Goal: Task Accomplishment & Management: Use online tool/utility

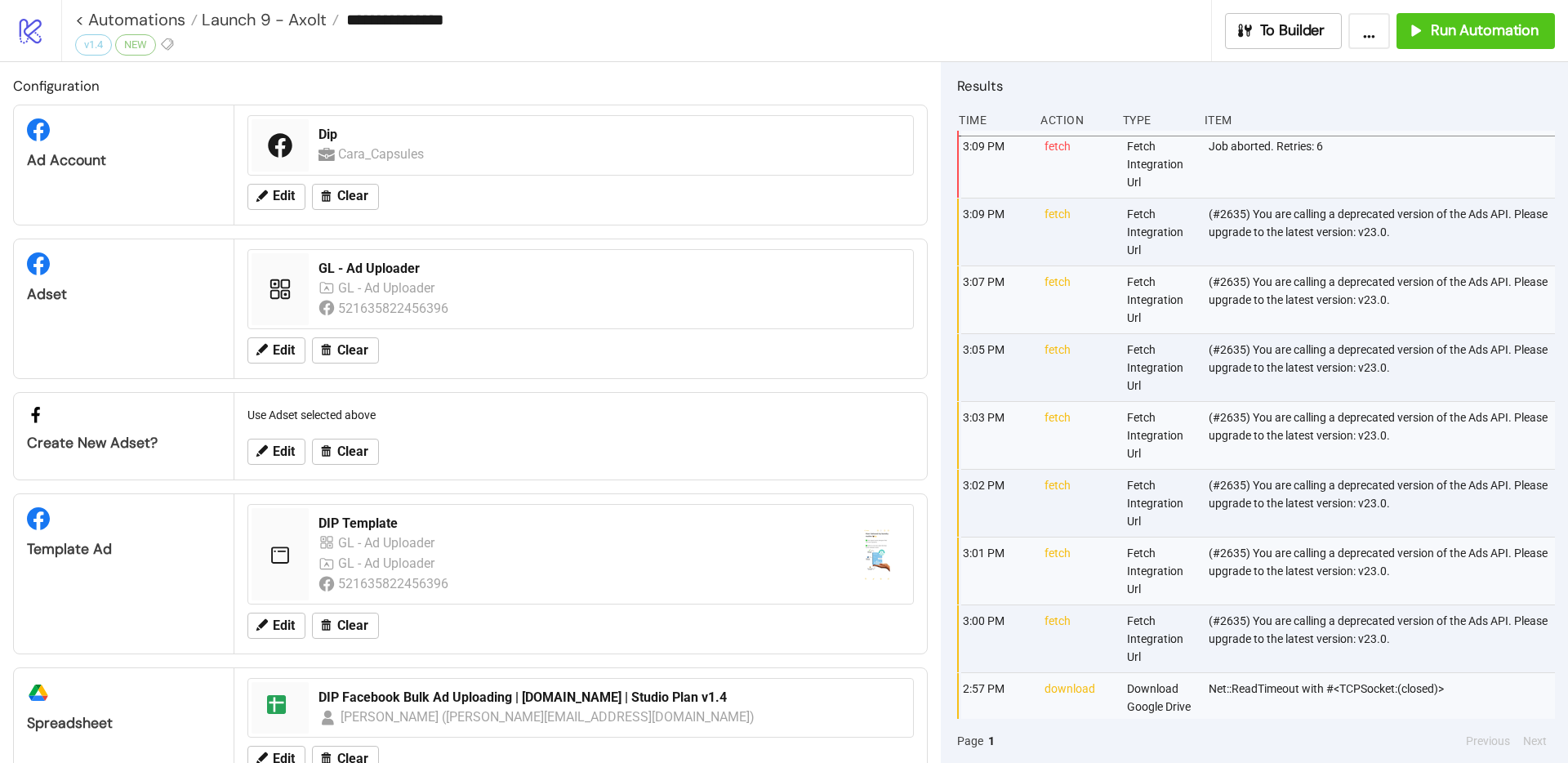
scroll to position [51, 0]
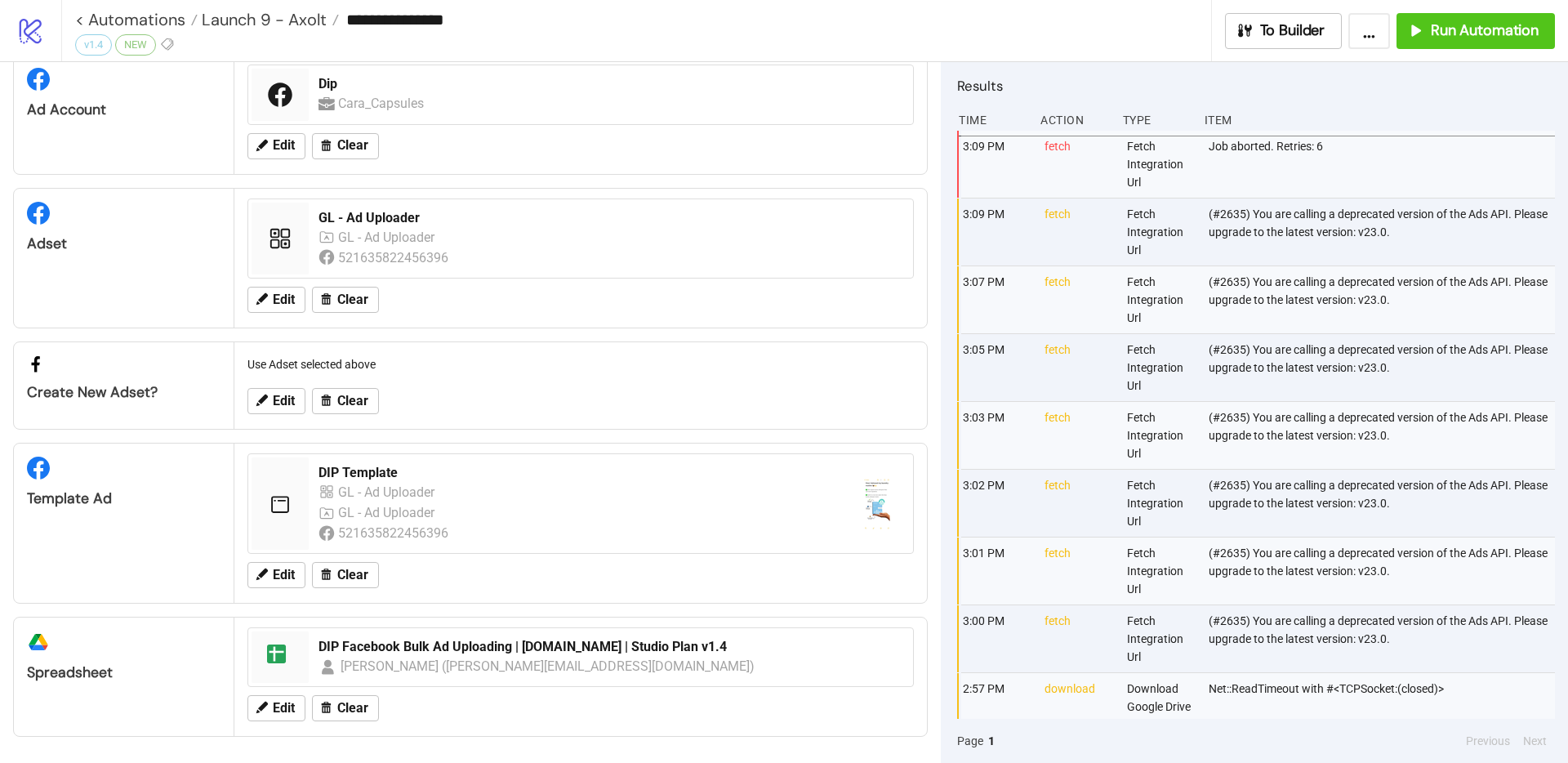
click at [1339, 215] on div "(#2635) You are calling a deprecated version of the Ads API. Please upgrade to …" at bounding box center [1383, 232] width 352 height 67
drag, startPoint x: 1284, startPoint y: 205, endPoint x: 1379, endPoint y: 206, distance: 95.0
click at [1364, 203] on div "(#2635) You are calling a deprecated version of the Ads API. Please upgrade to …" at bounding box center [1383, 232] width 352 height 67
click at [1444, 224] on div "(#2635) You are calling a deprecated version of the Ads API. Please upgrade to …" at bounding box center [1383, 232] width 352 height 67
drag, startPoint x: 1349, startPoint y: 229, endPoint x: 1411, endPoint y: 226, distance: 62.1
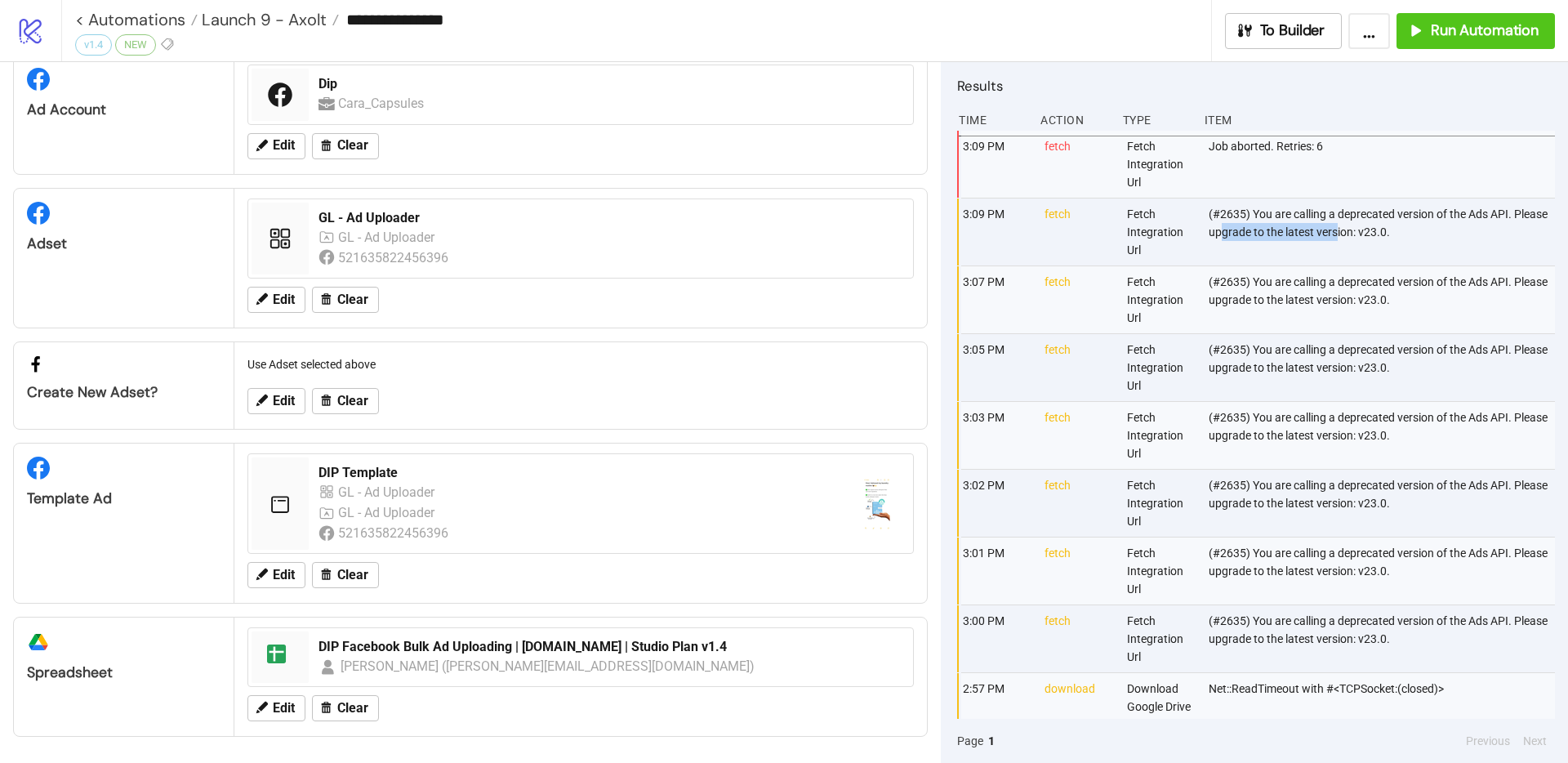
click at [1409, 226] on div "(#2635) You are calling a deprecated version of the Ads API. Please upgrade to …" at bounding box center [1383, 232] width 352 height 67
click at [1411, 226] on div "(#2635) You are calling a deprecated version of the Ads API. Please upgrade to …" at bounding box center [1383, 232] width 352 height 67
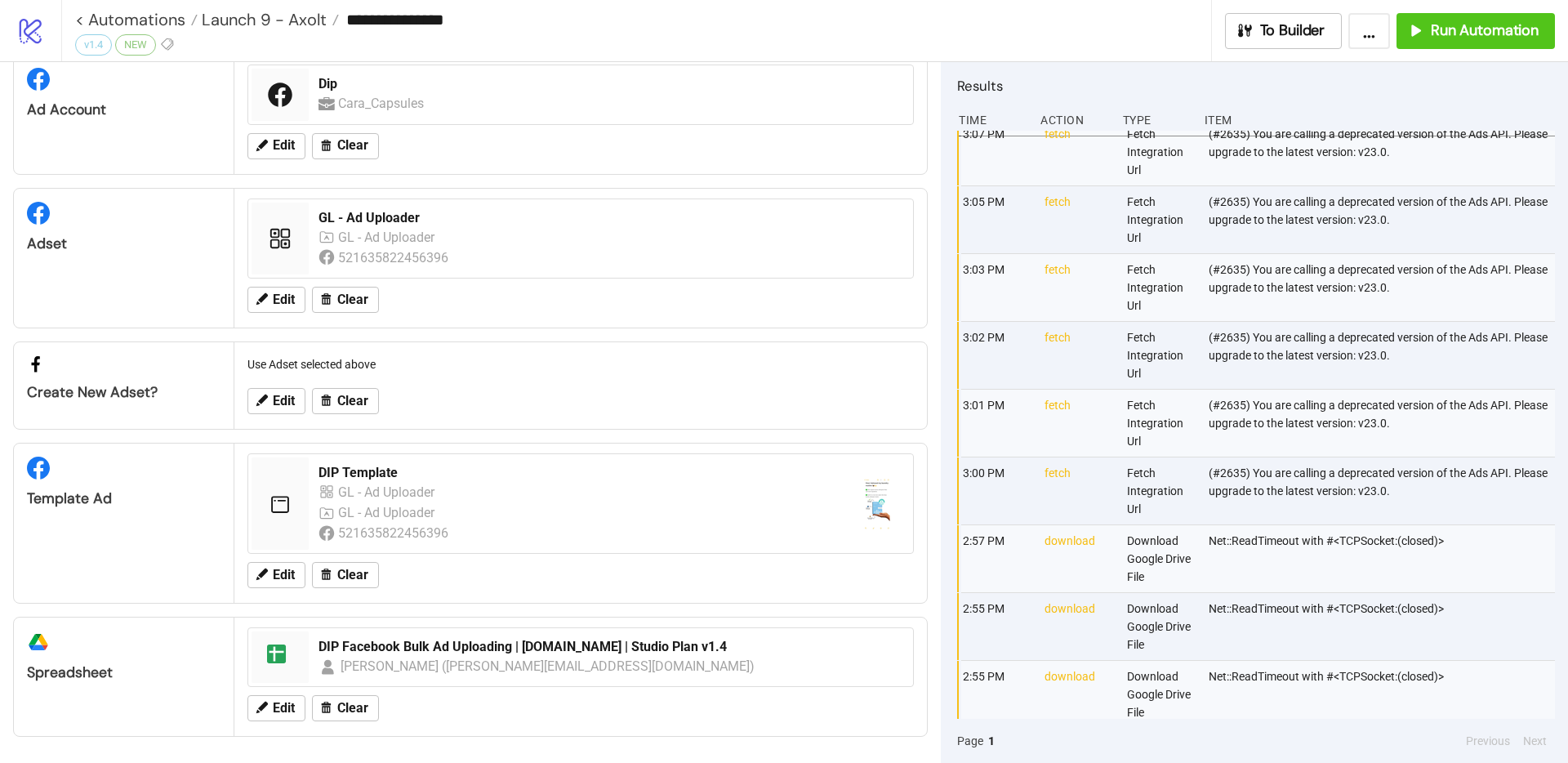
scroll to position [136, 0]
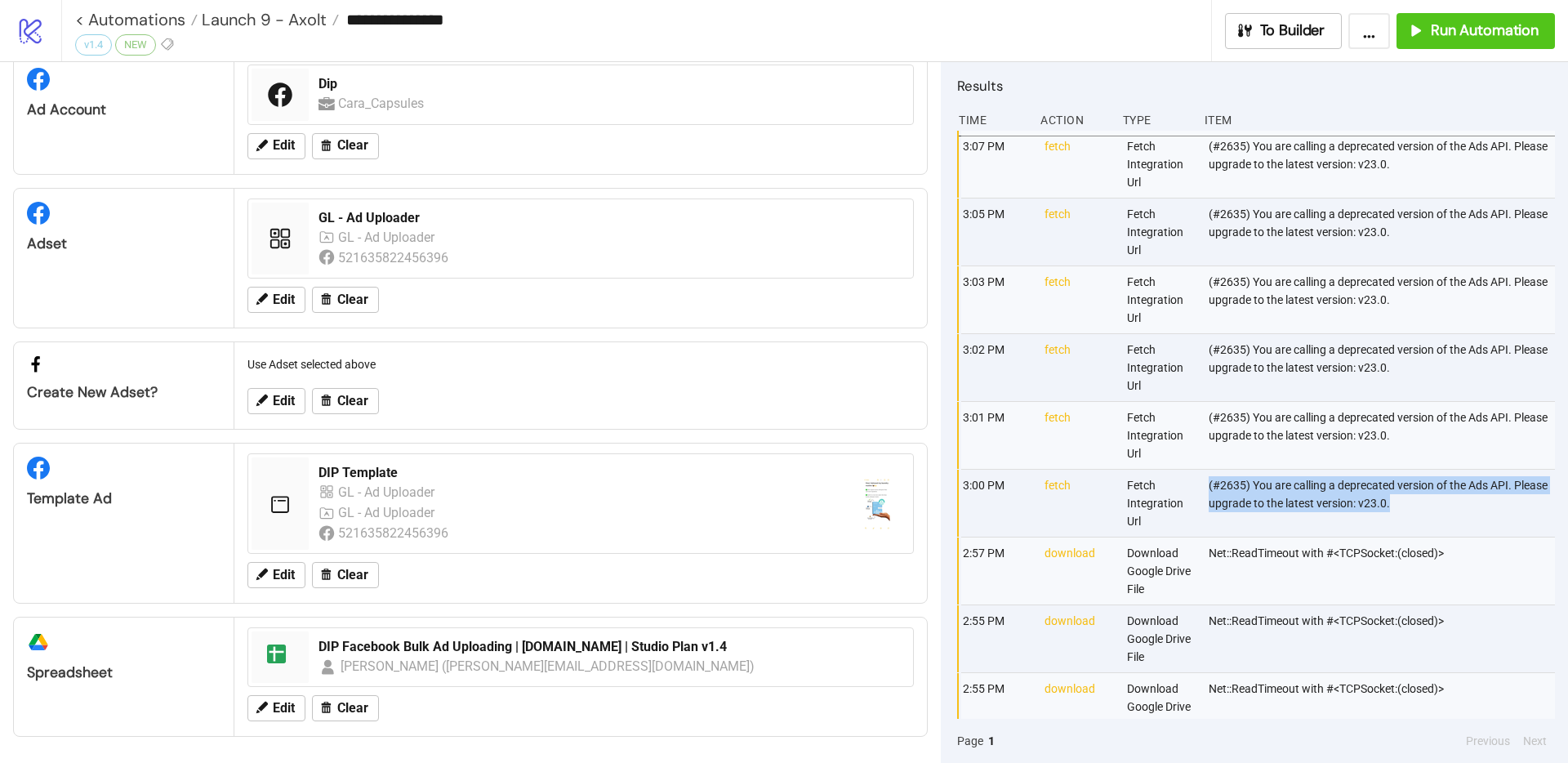
drag, startPoint x: 1429, startPoint y: 496, endPoint x: 1205, endPoint y: 486, distance: 224.2
click at [1207, 486] on div "(#2635) You are calling a deprecated version of the Ads API. Please upgrade to …" at bounding box center [1383, 504] width 352 height 67
click at [1501, 36] on span "Run Automation" at bounding box center [1486, 30] width 108 height 19
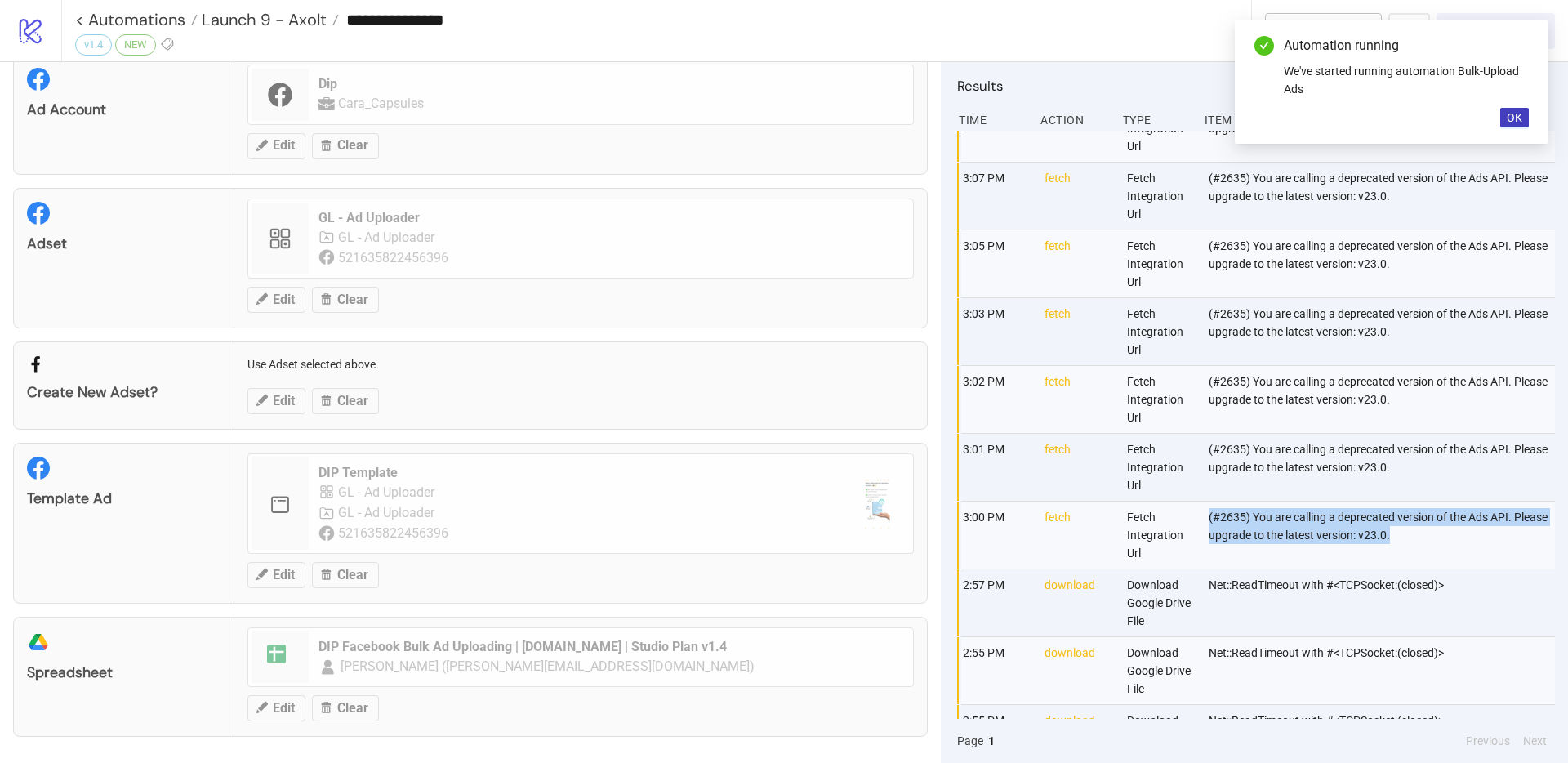
scroll to position [168, 0]
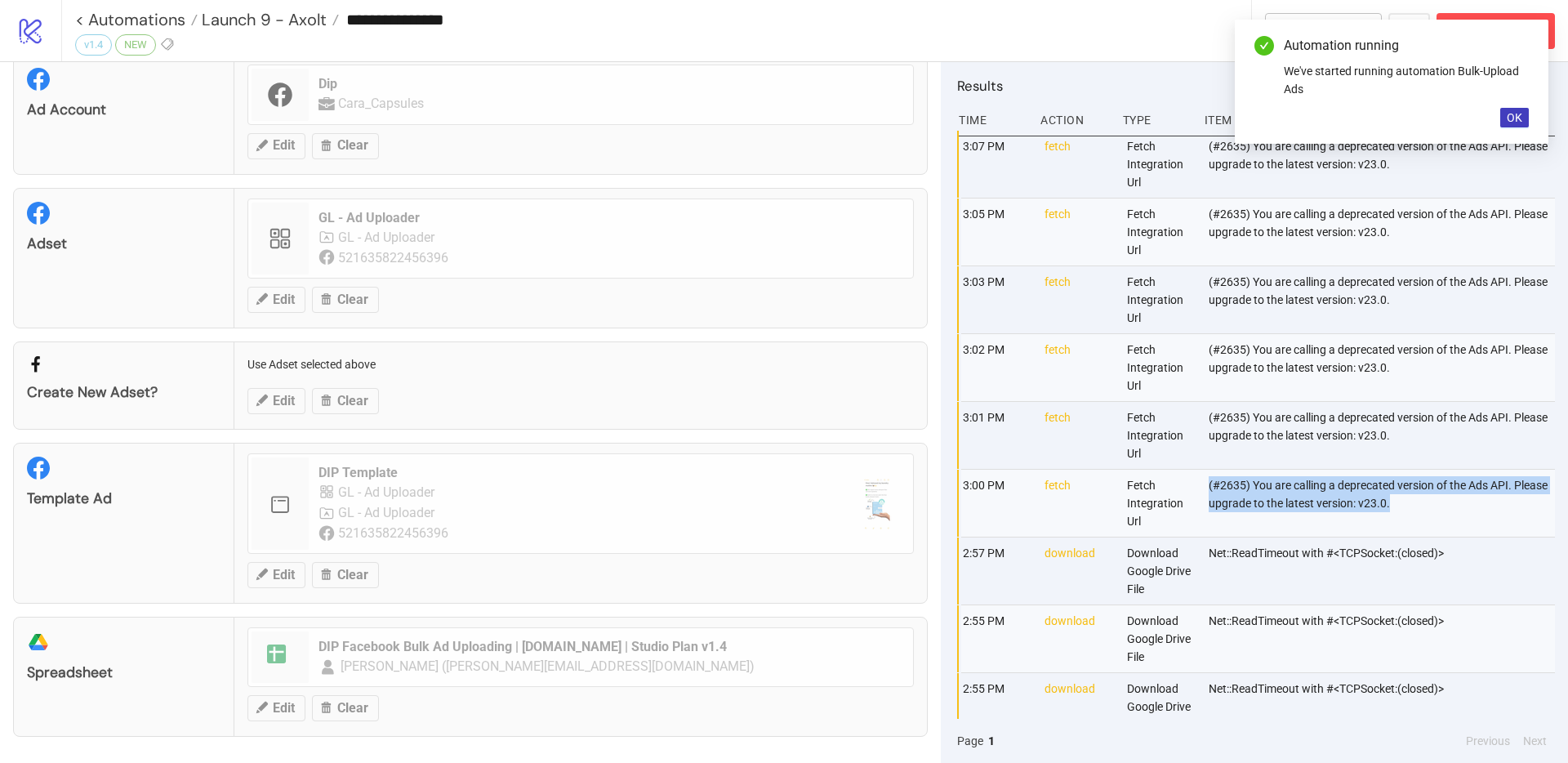
click at [1401, 518] on div "(#2635) You are calling a deprecated version of the Ads API. Please upgrade to …" at bounding box center [1383, 504] width 352 height 67
drag, startPoint x: 1442, startPoint y: 502, endPoint x: 1204, endPoint y: 479, distance: 239.1
click at [1207, 479] on div "(#2635) You are calling a deprecated version of the Ads API. Please upgrade to …" at bounding box center [1383, 504] width 352 height 67
copy div "(#2635) You are calling a deprecated version of the Ads API. Please upgrade to …"
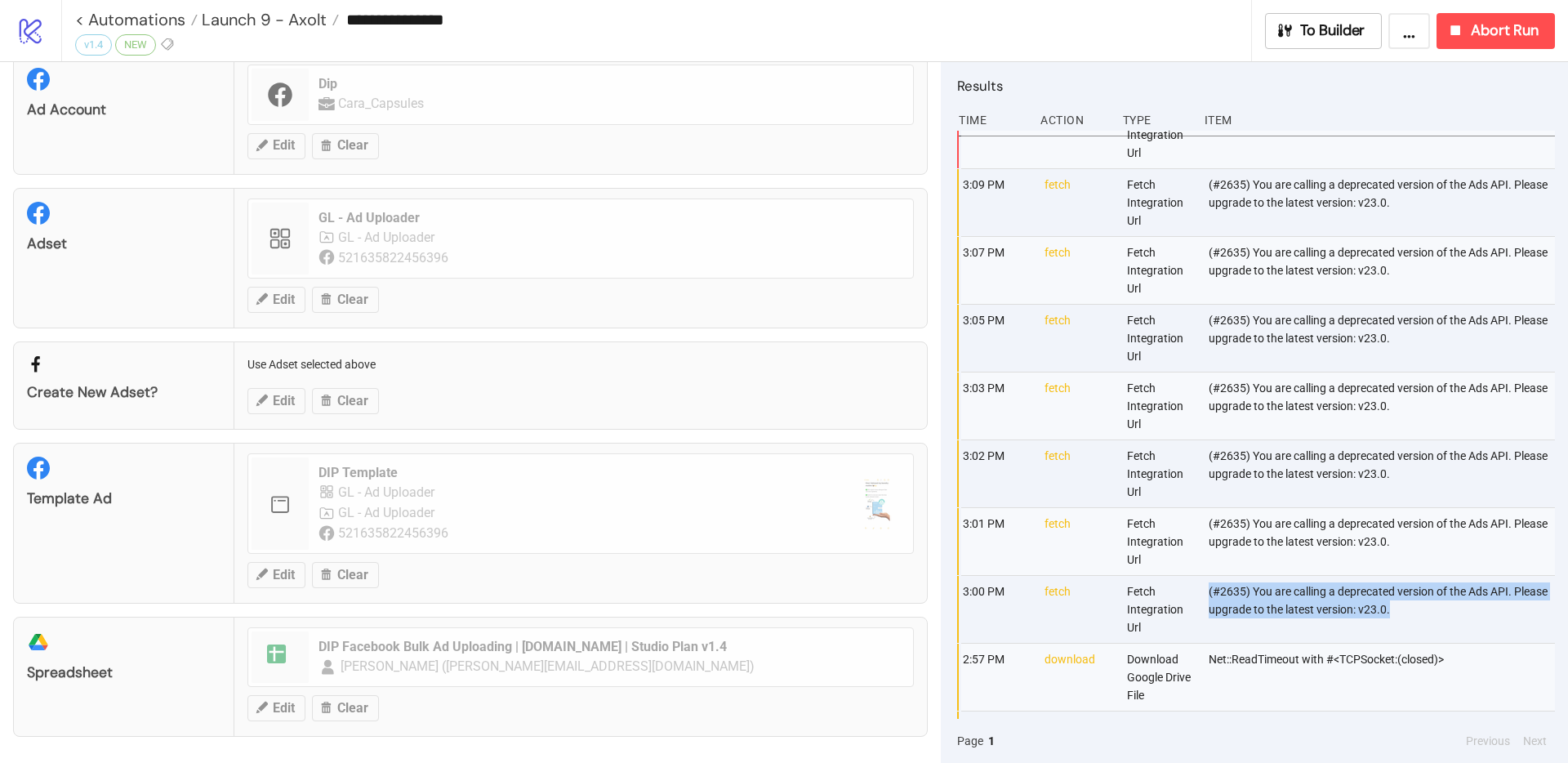
scroll to position [0, 0]
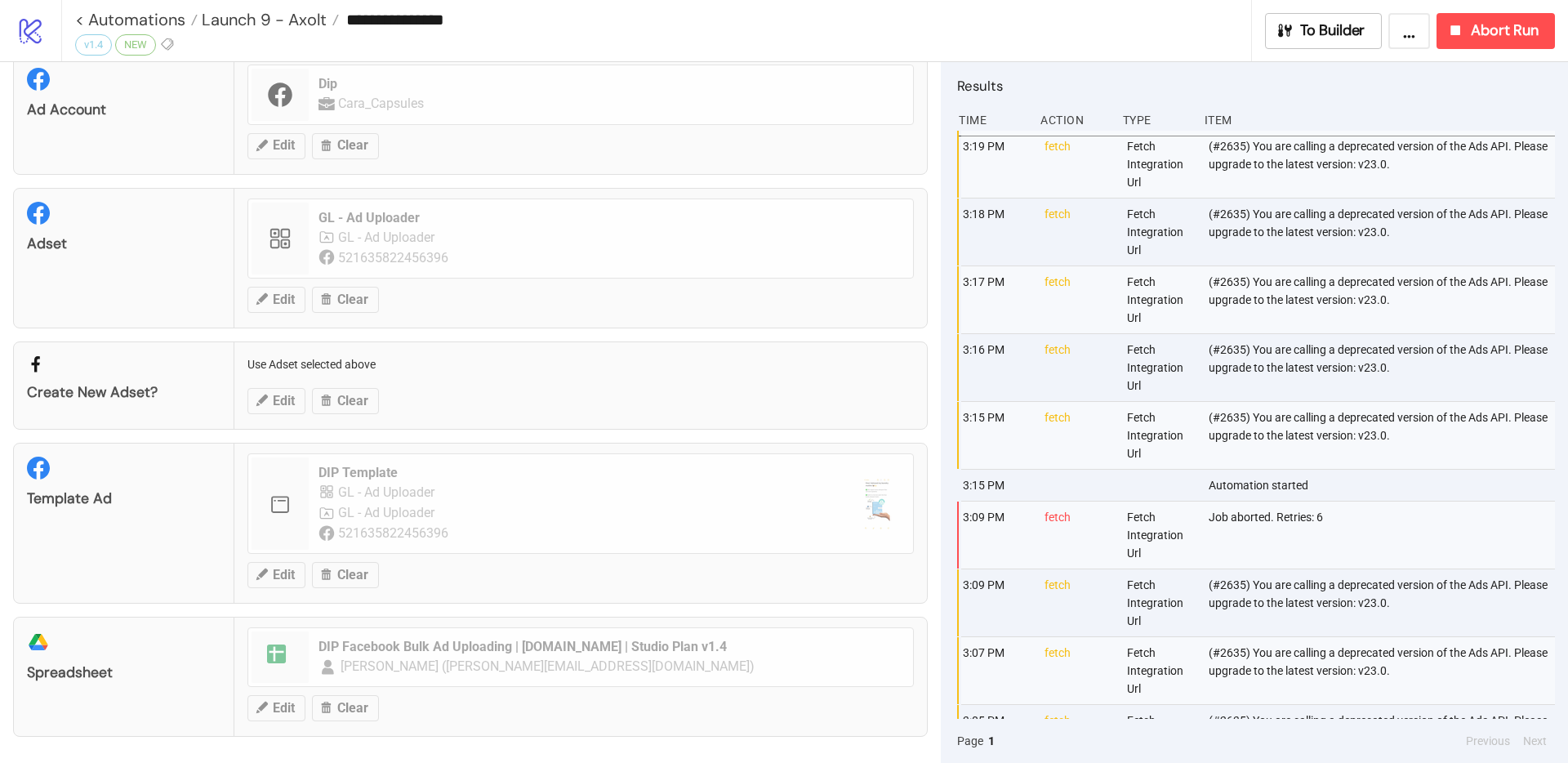
click at [1268, 306] on div "(#2635) You are calling a deprecated version of the Ads API. Please upgrade to …" at bounding box center [1383, 300] width 352 height 67
